Goal: Task Accomplishment & Management: Use online tool/utility

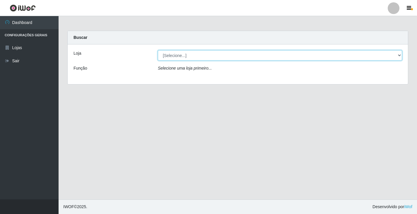
click at [396, 56] on select "[Selecione...] Atacado Vem - [STREET_ADDRESS]" at bounding box center [280, 55] width 244 height 10
select select "455"
click at [158, 50] on select "[Selecione...] Atacado Vem - [STREET_ADDRESS]" at bounding box center [280, 55] width 244 height 10
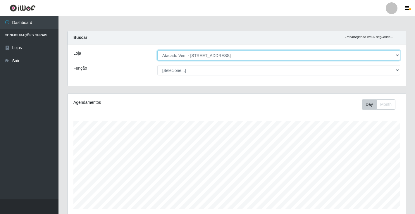
scroll to position [121, 339]
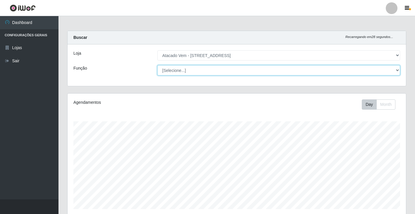
click at [399, 70] on select "[Selecione...] Carregador e Descarregador de Caminhão Carregador e Descarregado…" at bounding box center [279, 70] width 243 height 10
select select "82"
click at [158, 65] on select "[Selecione...] Carregador e Descarregador de Caminhão Carregador e Descarregado…" at bounding box center [279, 70] width 243 height 10
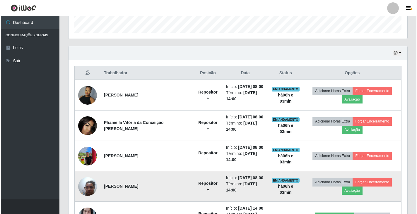
scroll to position [169, 0]
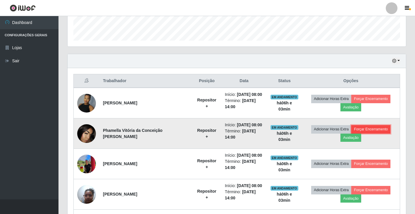
click at [376, 129] on button "Forçar Encerramento" at bounding box center [371, 129] width 39 height 8
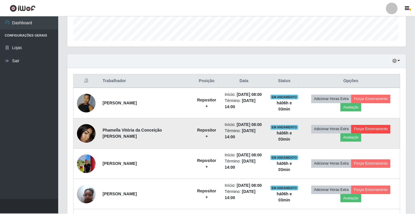
scroll to position [121, 335]
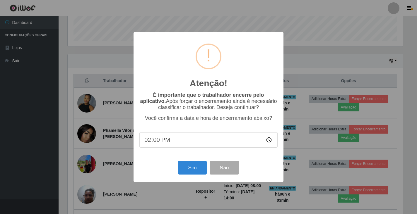
click at [385, 141] on div "Atenção! × É importante que o trabalhador encerre pelo aplicativo. Após forçar …" at bounding box center [208, 107] width 417 height 214
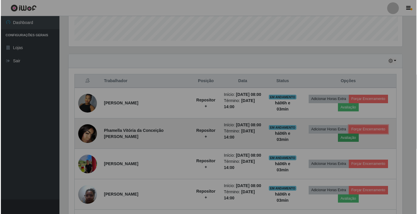
scroll to position [121, 339]
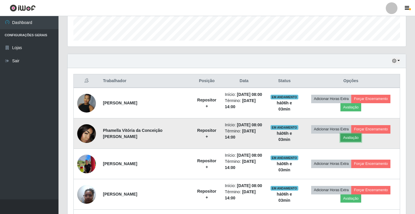
click at [345, 139] on button "Avaliação" at bounding box center [351, 138] width 21 height 8
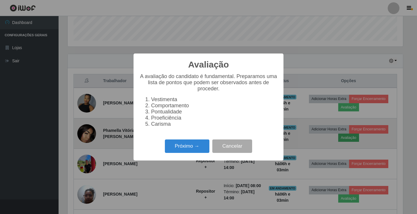
scroll to position [121, 335]
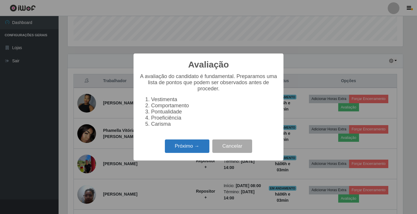
click at [198, 148] on button "Próximo →" at bounding box center [187, 147] width 44 height 14
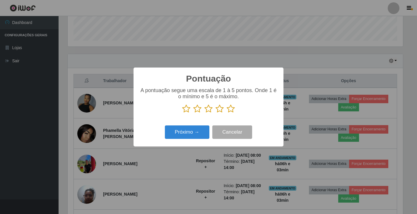
scroll to position [292633, 292419]
click at [236, 108] on p at bounding box center [208, 109] width 138 height 9
click at [234, 109] on icon at bounding box center [231, 109] width 8 height 9
click at [227, 113] on input "radio" at bounding box center [227, 113] width 0 height 0
click at [198, 135] on button "Próximo →" at bounding box center [187, 133] width 44 height 14
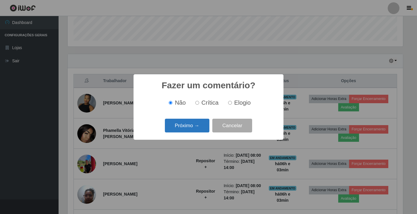
click at [198, 130] on button "Próximo →" at bounding box center [187, 126] width 44 height 14
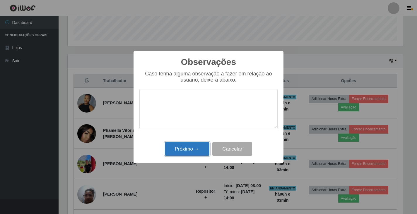
click at [194, 154] on button "Próximo →" at bounding box center [187, 149] width 44 height 14
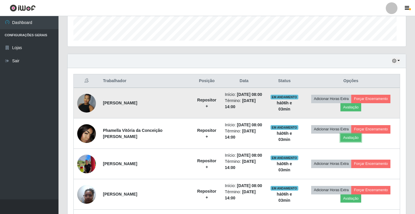
scroll to position [121, 339]
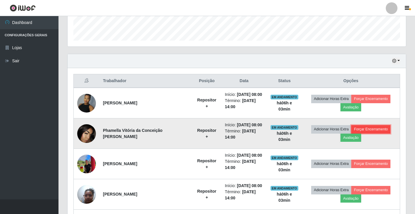
click at [369, 131] on button "Forçar Encerramento" at bounding box center [371, 129] width 39 height 8
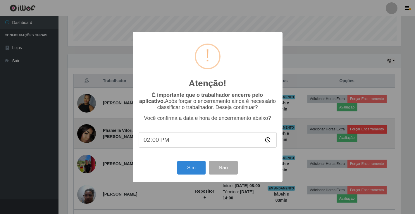
scroll to position [121, 335]
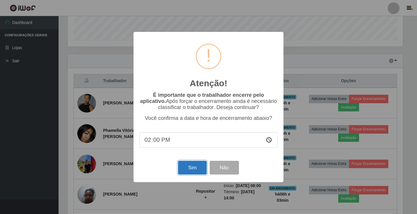
click at [195, 169] on button "Sim" at bounding box center [192, 168] width 28 height 14
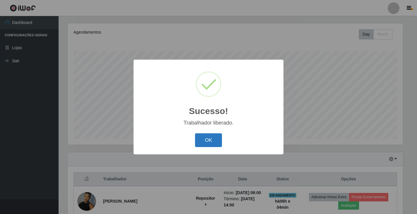
click at [206, 143] on button "OK" at bounding box center [208, 140] width 27 height 14
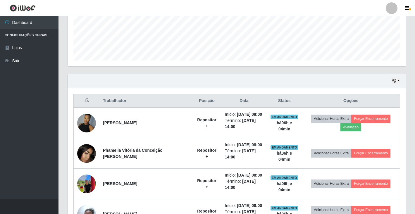
scroll to position [158, 0]
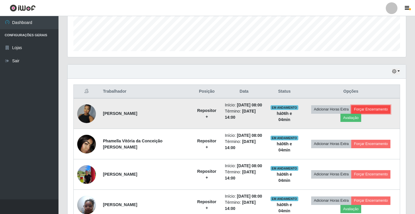
click at [372, 108] on button "Forçar Encerramento" at bounding box center [371, 109] width 39 height 8
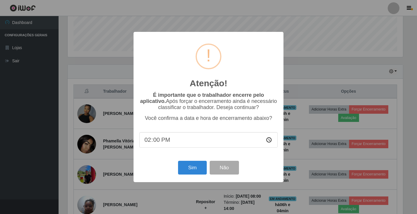
click at [293, 73] on div "Atenção! × É importante que o trabalhador encerre pelo aplicativo. Após forçar …" at bounding box center [208, 107] width 417 height 214
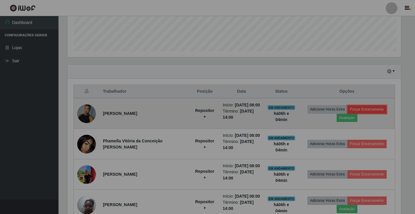
scroll to position [121, 339]
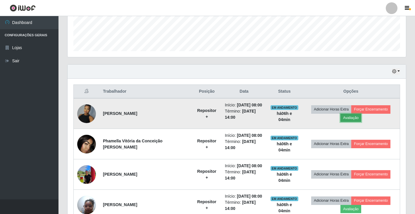
click at [348, 120] on button "Avaliação" at bounding box center [351, 118] width 21 height 8
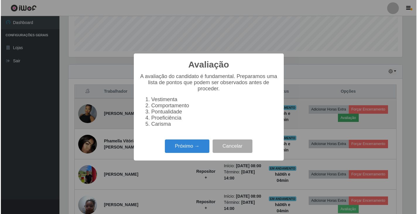
scroll to position [121, 335]
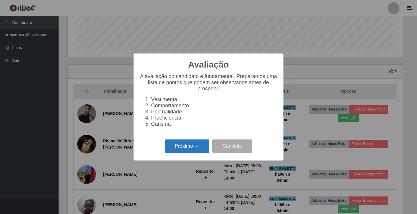
click at [201, 148] on button "Próximo →" at bounding box center [187, 147] width 44 height 14
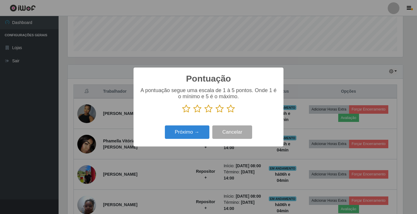
click at [231, 108] on icon at bounding box center [231, 109] width 8 height 9
click at [227, 113] on input "radio" at bounding box center [227, 113] width 0 height 0
click at [198, 135] on button "Próximo →" at bounding box center [187, 133] width 44 height 14
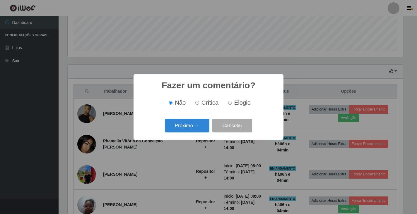
scroll to position [0, 0]
click at [199, 127] on button "Próximo →" at bounding box center [187, 126] width 44 height 14
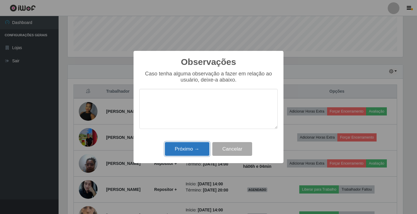
click at [191, 148] on button "Próximo →" at bounding box center [187, 149] width 44 height 14
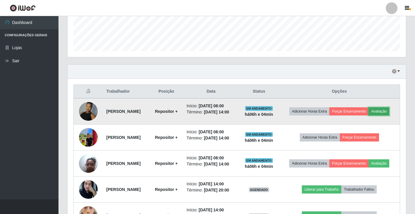
click at [369, 116] on button "Avaliação" at bounding box center [379, 111] width 21 height 8
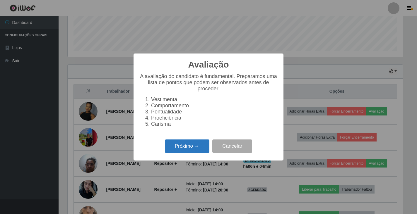
click at [203, 149] on button "Próximo →" at bounding box center [187, 147] width 44 height 14
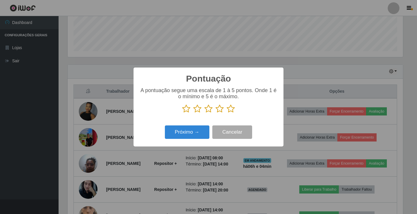
scroll to position [292633, 292419]
click at [232, 111] on icon at bounding box center [231, 109] width 8 height 9
click at [227, 113] on input "radio" at bounding box center [227, 113] width 0 height 0
click at [195, 131] on button "Próximo →" at bounding box center [187, 133] width 44 height 14
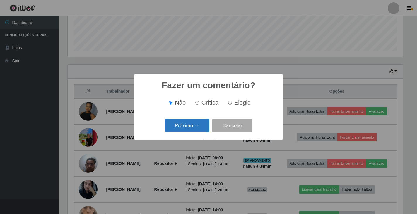
click at [203, 126] on button "Próximo →" at bounding box center [187, 126] width 44 height 14
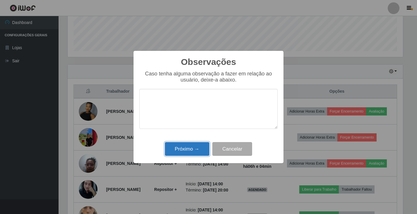
click at [200, 150] on button "Próximo →" at bounding box center [187, 149] width 44 height 14
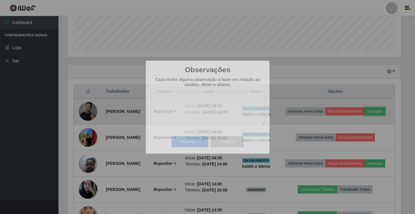
scroll to position [292633, 292416]
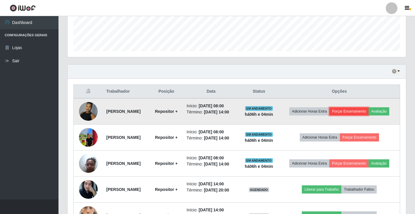
click at [369, 111] on button "Forçar Encerramento" at bounding box center [349, 111] width 39 height 8
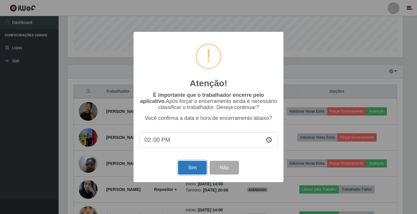
click at [203, 171] on button "Sim" at bounding box center [192, 168] width 28 height 14
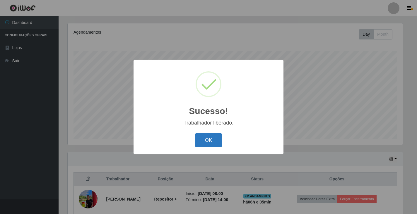
click at [219, 140] on button "OK" at bounding box center [208, 140] width 27 height 14
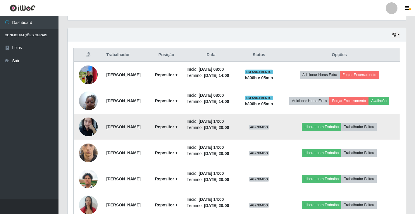
scroll to position [196, 0]
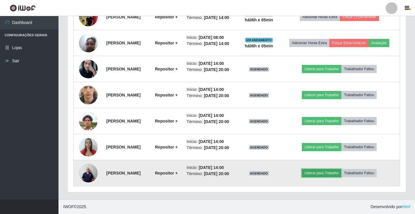
click at [338, 172] on button "Liberar para Trabalho" at bounding box center [322, 173] width 40 height 8
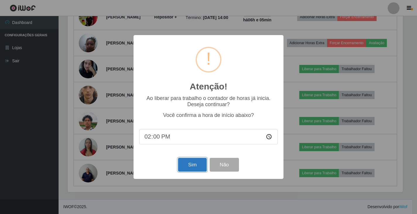
click at [200, 168] on button "Sim" at bounding box center [192, 165] width 28 height 14
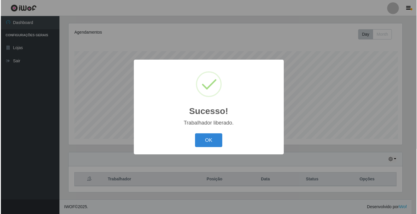
scroll to position [70, 0]
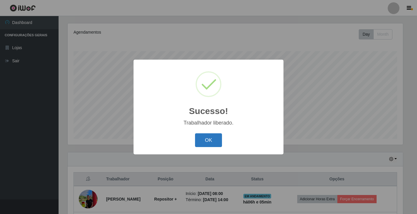
click at [211, 145] on button "OK" at bounding box center [208, 140] width 27 height 14
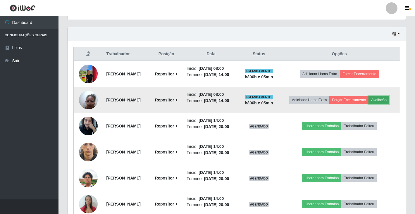
click at [369, 104] on button "Avaliação" at bounding box center [379, 100] width 21 height 8
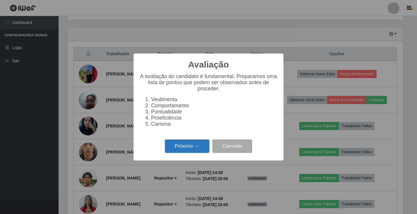
click at [199, 148] on button "Próximo →" at bounding box center [187, 147] width 44 height 14
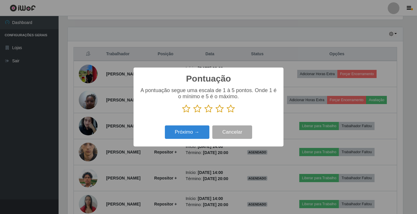
scroll to position [292633, 292419]
click at [228, 111] on icon at bounding box center [231, 109] width 8 height 9
click at [227, 113] on input "radio" at bounding box center [227, 113] width 0 height 0
click at [193, 133] on button "Próximo →" at bounding box center [187, 133] width 44 height 14
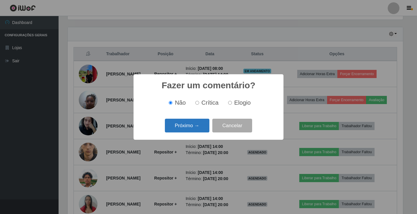
click at [192, 130] on button "Próximo →" at bounding box center [187, 126] width 44 height 14
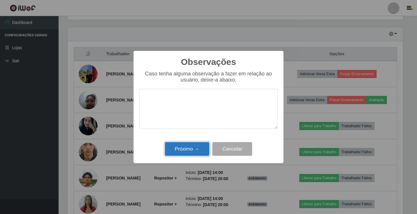
click at [191, 153] on button "Próximo →" at bounding box center [187, 149] width 44 height 14
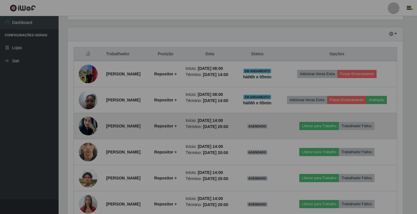
scroll to position [121, 339]
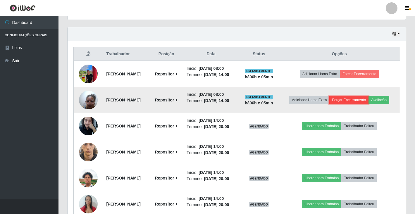
click at [369, 104] on button "Forçar Encerramento" at bounding box center [349, 100] width 39 height 8
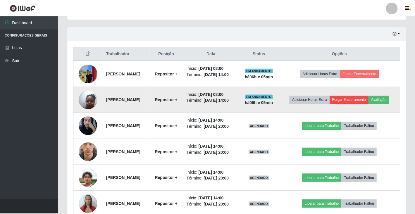
scroll to position [121, 335]
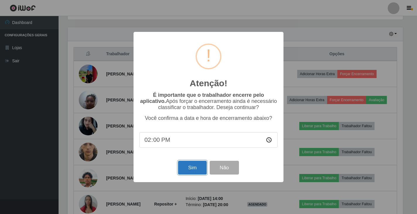
click at [190, 173] on button "Sim" at bounding box center [192, 168] width 28 height 14
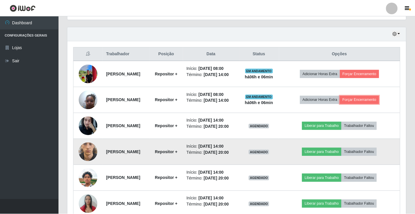
scroll to position [121, 339]
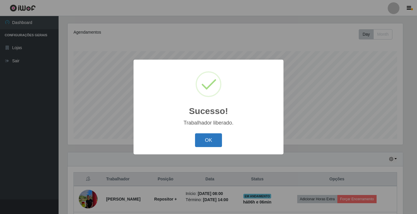
click at [212, 141] on button "OK" at bounding box center [208, 140] width 27 height 14
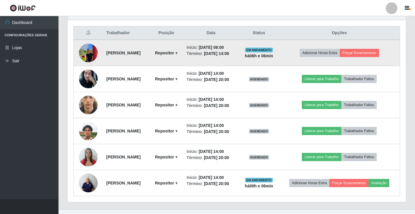
click at [91, 53] on img at bounding box center [88, 52] width 19 height 25
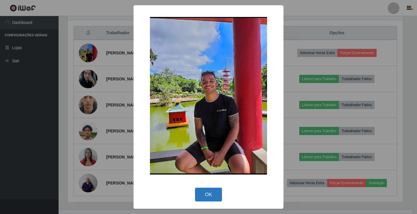
click at [217, 197] on button "OK" at bounding box center [208, 195] width 27 height 14
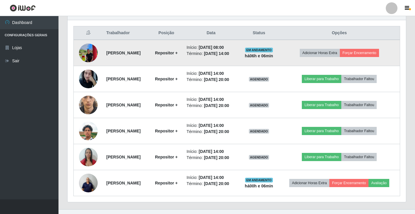
click at [150, 60] on td "Alexandre Junior Scopel Malachias" at bounding box center [126, 53] width 47 height 26
click at [369, 57] on button "Forçar Encerramento" at bounding box center [359, 53] width 39 height 8
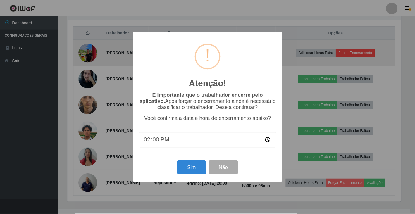
scroll to position [121, 335]
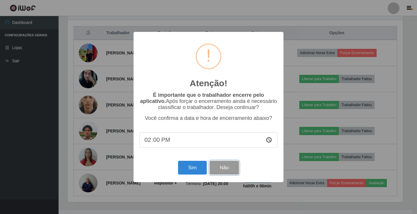
click at [226, 172] on button "Não" at bounding box center [224, 168] width 29 height 14
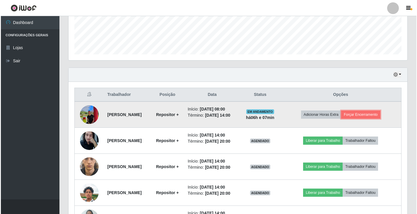
scroll to position [165, 0]
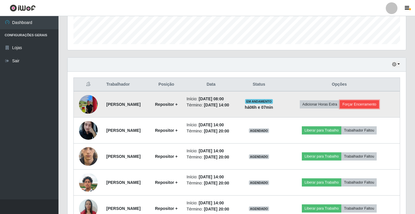
click at [368, 109] on button "Forçar Encerramento" at bounding box center [359, 104] width 39 height 8
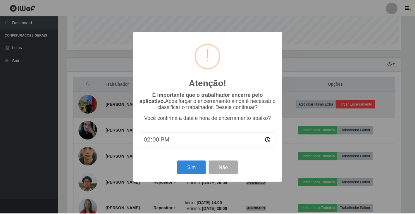
scroll to position [121, 335]
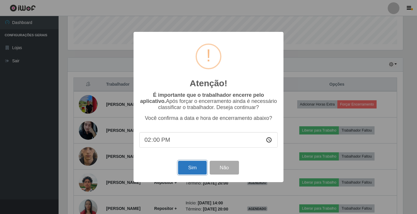
click at [191, 172] on button "Sim" at bounding box center [192, 168] width 28 height 14
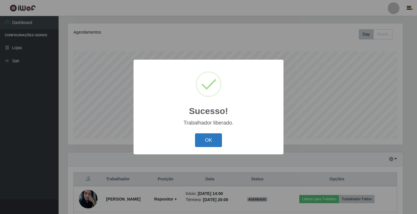
click at [208, 142] on button "OK" at bounding box center [208, 140] width 27 height 14
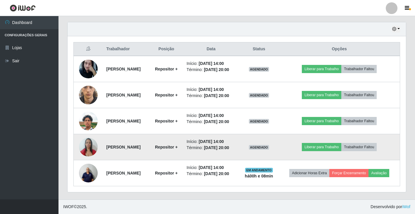
scroll to position [193, 0]
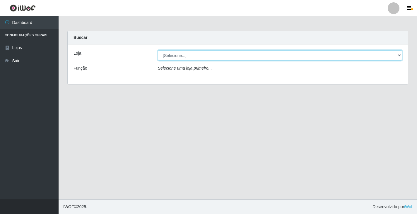
click at [398, 58] on select "[Selecione...] Atacado Vem - [STREET_ADDRESS]" at bounding box center [280, 55] width 244 height 10
select select "455"
click at [158, 50] on select "[Selecione...] Atacado Vem - [STREET_ADDRESS]" at bounding box center [280, 55] width 244 height 10
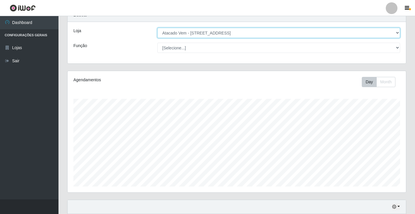
scroll to position [29, 0]
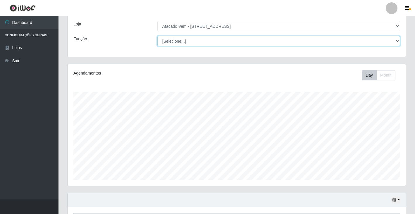
click at [398, 41] on select "[Selecione...] Carregador e Descarregador de Caminhão Carregador e Descarregado…" at bounding box center [279, 41] width 243 height 10
select select "82"
click at [158, 36] on select "[Selecione...] Carregador e Descarregador de Caminhão Carregador e Descarregado…" at bounding box center [279, 41] width 243 height 10
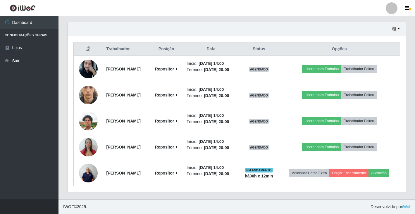
scroll to position [222, 0]
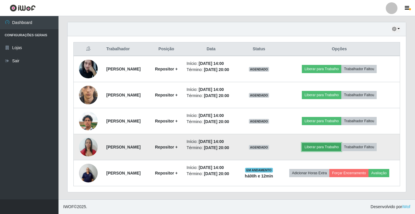
click at [329, 143] on button "Liberar para Trabalho" at bounding box center [322, 147] width 40 height 8
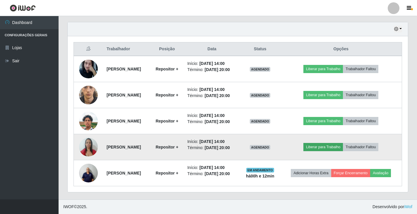
scroll to position [121, 335]
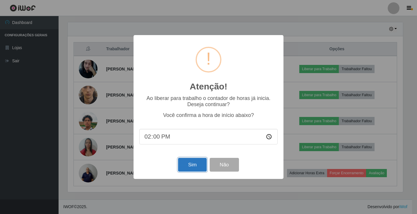
click at [190, 168] on button "Sim" at bounding box center [192, 165] width 28 height 14
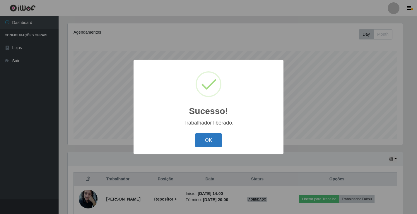
click at [213, 141] on button "OK" at bounding box center [208, 140] width 27 height 14
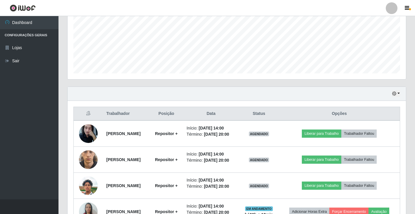
scroll to position [158, 0]
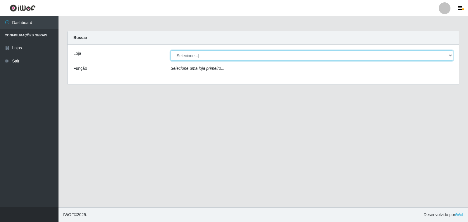
click at [451, 56] on select "[Selecione...] Atacado Vem - [STREET_ADDRESS]" at bounding box center [312, 55] width 283 height 10
select select "455"
click at [171, 50] on select "[Selecione...] Atacado Vem - [STREET_ADDRESS]" at bounding box center [312, 55] width 283 height 10
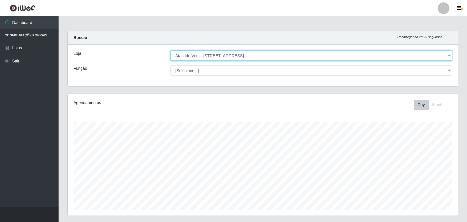
scroll to position [121, 390]
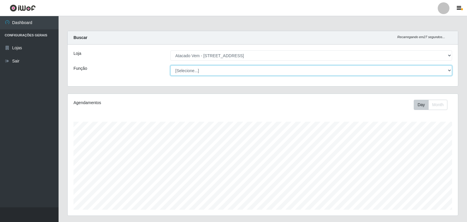
click at [449, 69] on select "[Selecione...] Carregador e Descarregador de Caminhão Carregador e Descarregado…" at bounding box center [311, 70] width 282 height 10
click at [170, 65] on select "[Selecione...] Carregador e Descarregador de Caminhão Carregador e Descarregado…" at bounding box center [311, 70] width 282 height 10
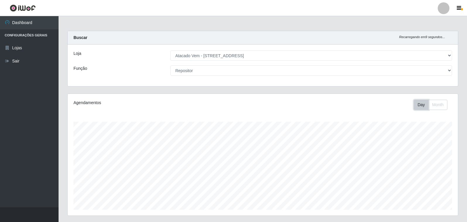
click at [417, 106] on button "Day" at bounding box center [421, 105] width 15 height 10
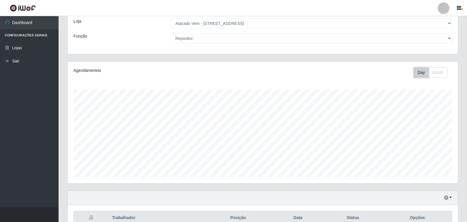
scroll to position [0, 0]
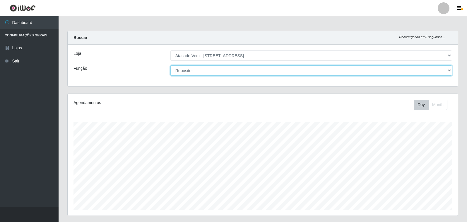
click at [449, 71] on select "[Selecione...] Carregador e Descarregador de Caminhão Carregador e Descarregado…" at bounding box center [311, 70] width 282 height 10
click at [170, 65] on select "[Selecione...] Carregador e Descarregador de Caminhão Carregador e Descarregado…" at bounding box center [311, 70] width 282 height 10
click at [448, 70] on select "[Selecione...] Carregador e Descarregador de Caminhão Carregador e Descarregado…" at bounding box center [311, 70] width 282 height 10
select select "82"
click at [170, 65] on select "[Selecione...] Carregador e Descarregador de Caminhão Carregador e Descarregado…" at bounding box center [311, 70] width 282 height 10
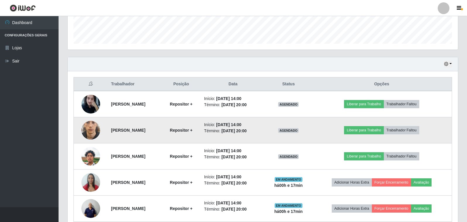
scroll to position [193, 0]
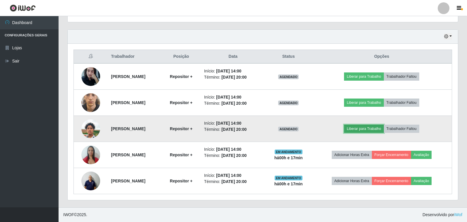
click at [372, 129] on button "Liberar para Trabalho" at bounding box center [364, 128] width 40 height 8
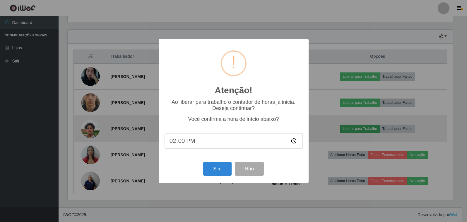
scroll to position [121, 387]
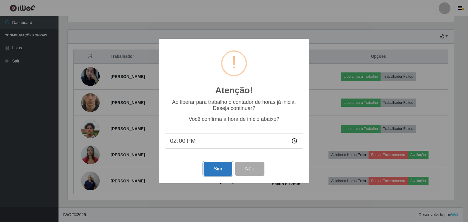
click at [216, 171] on button "Sim" at bounding box center [218, 169] width 28 height 14
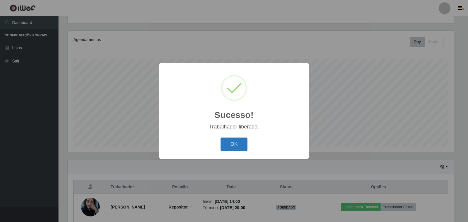
click at [237, 146] on button "OK" at bounding box center [234, 144] width 27 height 14
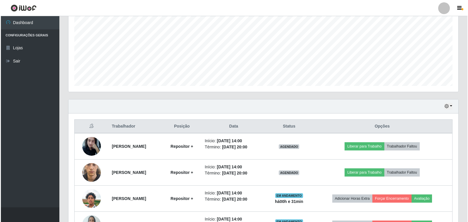
scroll to position [180, 0]
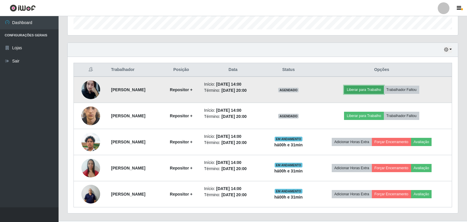
click at [377, 91] on button "Liberar para Trabalho" at bounding box center [364, 89] width 40 height 8
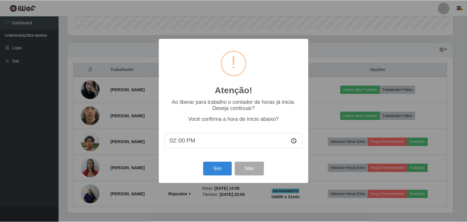
scroll to position [121, 387]
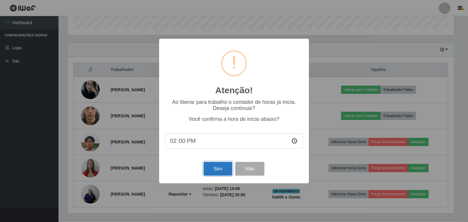
click at [213, 170] on button "Sim" at bounding box center [218, 169] width 28 height 14
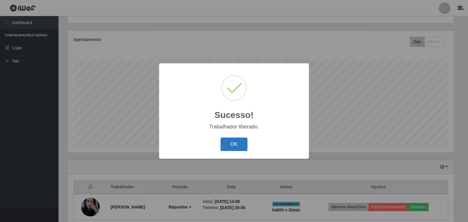
click at [234, 147] on button "OK" at bounding box center [234, 144] width 27 height 14
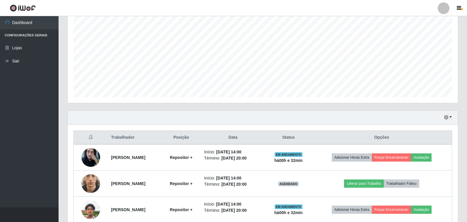
scroll to position [121, 0]
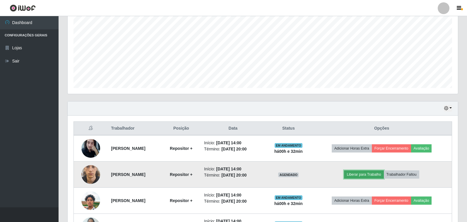
click at [368, 175] on button "Liberar para Trabalho" at bounding box center [364, 174] width 40 height 8
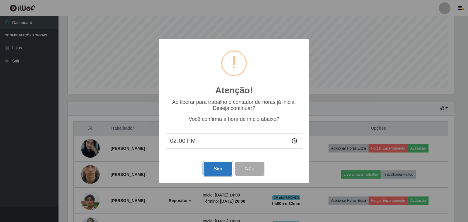
click at [220, 174] on button "Sim" at bounding box center [218, 169] width 28 height 14
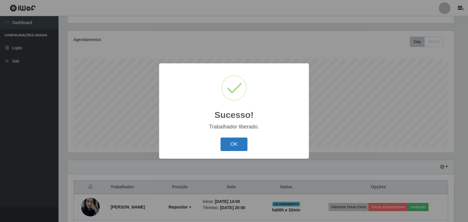
click at [237, 146] on button "OK" at bounding box center [234, 144] width 27 height 14
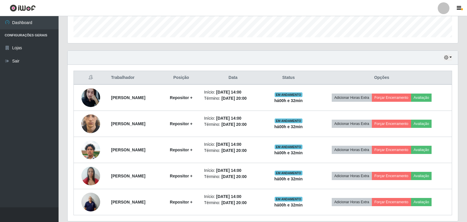
scroll to position [193, 0]
